Goal: Register for event/course

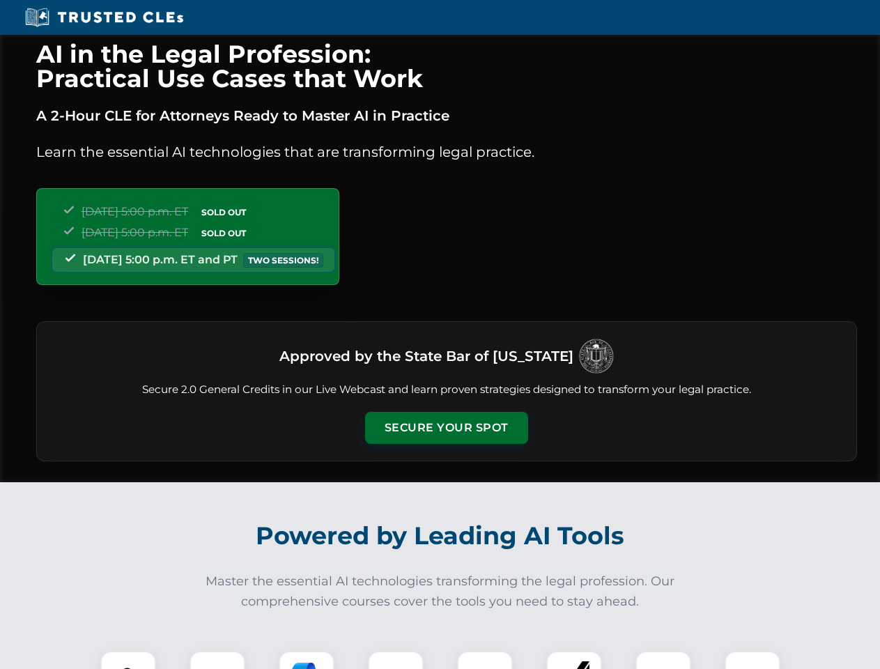
click at [446, 428] on button "Secure Your Spot" at bounding box center [446, 428] width 163 height 32
click at [128, 660] on img at bounding box center [128, 679] width 40 height 40
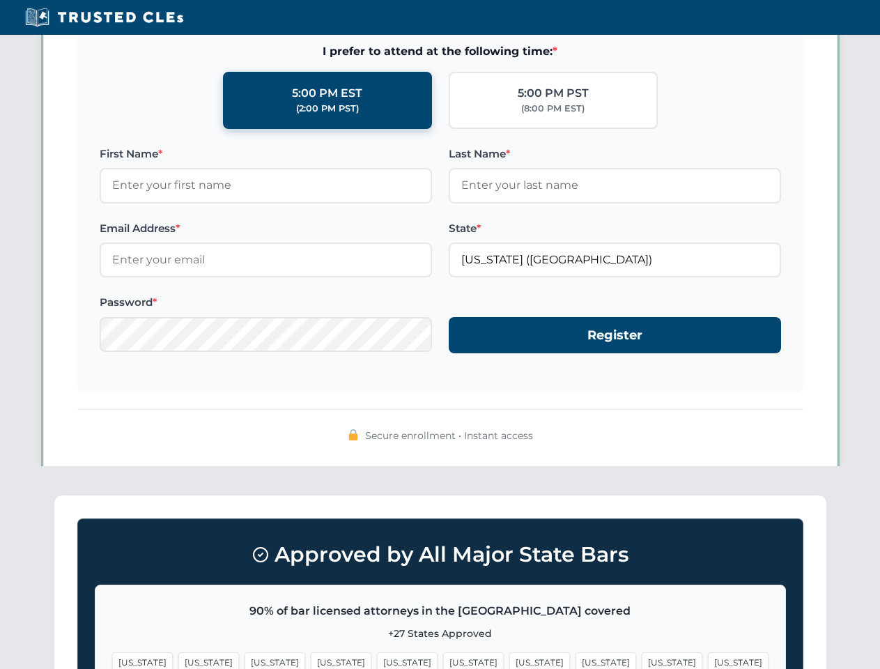
click at [510, 660] on span "[US_STATE]" at bounding box center [540, 662] width 61 height 20
click at [642, 660] on span "[US_STATE]" at bounding box center [672, 662] width 61 height 20
